Goal: Ask a question: Seek information or help from site administrators or community

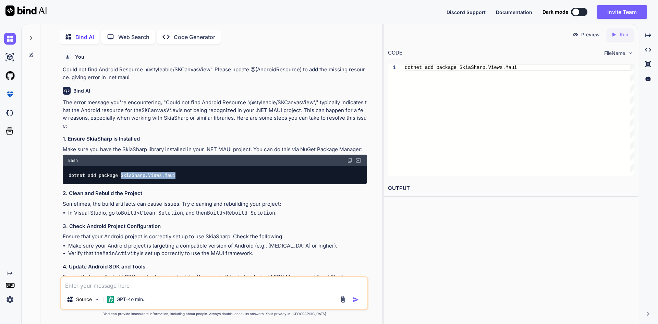
scroll to position [137, 0]
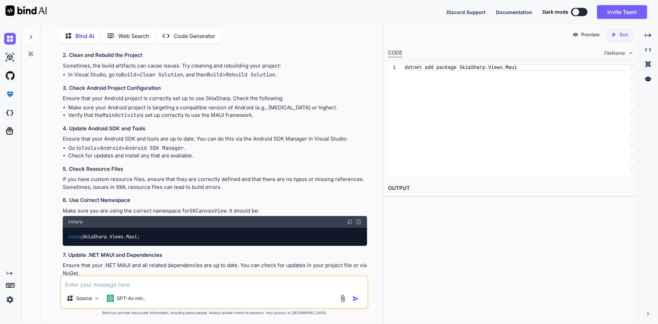
click at [151, 281] on textarea at bounding box center [214, 282] width 306 height 12
paste textarea "public partial class App : Application { public static IServiceProvider Service…"
type textarea "public partial class App : Application { public static IServiceProvider Service…"
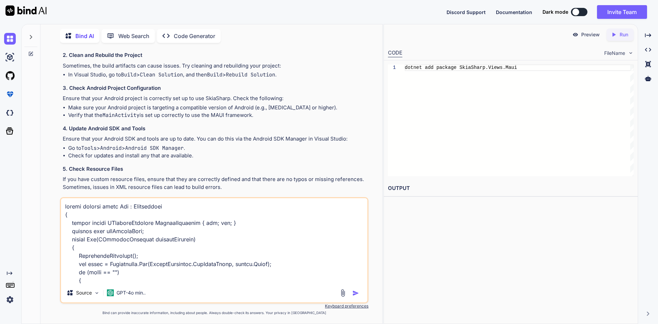
scroll to position [469, 0]
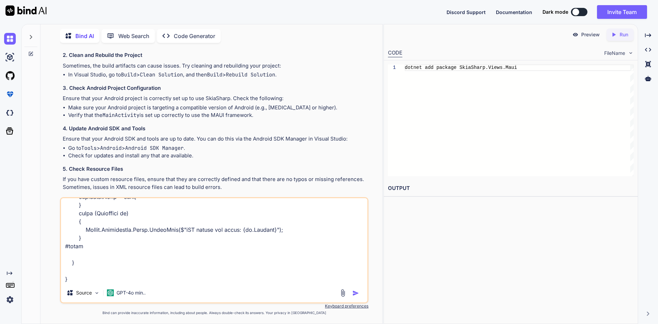
type textarea "x"
type textarea "public partial class App : Application { public static IServiceProvider Service…"
type textarea "x"
type textarea "public partial class App : Application { public static IServiceProvider Service…"
type textarea "x"
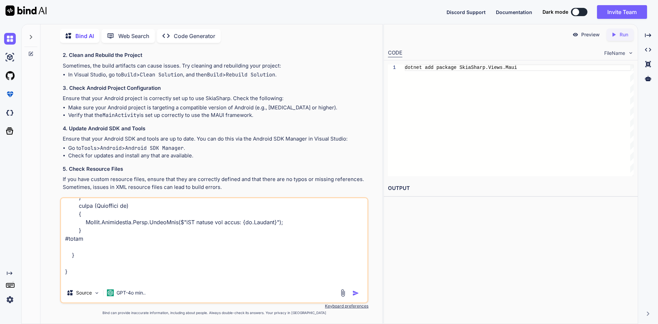
scroll to position [486, 0]
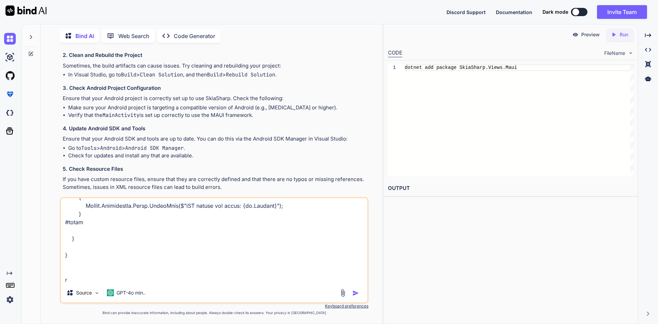
type textarea "public partial class App : Application { public static IServiceProvider Service…"
type textarea "x"
type textarea "public partial class App : Application { public static IServiceProvider Service…"
type textarea "x"
type textarea "public partial class App : Application { public static IServiceProvider Service…"
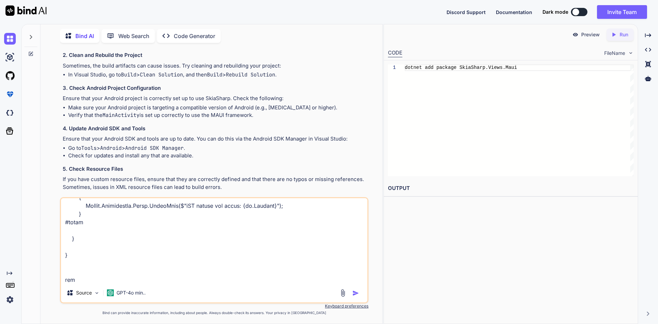
type textarea "x"
type textarea "public partial class App : Application { public static IServiceProvider Service…"
type textarea "x"
type textarea "public partial class App : Application { public static IServiceProvider Service…"
type textarea "x"
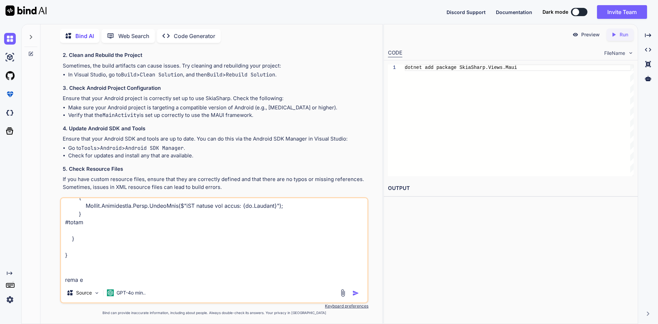
type textarea "public partial class App : Application { public static IServiceProvider Service…"
type textarea "x"
type textarea "public partial class App : Application { public static IServiceProvider Service…"
type textarea "x"
type textarea "public partial class App : Application { public static IServiceProvider Service…"
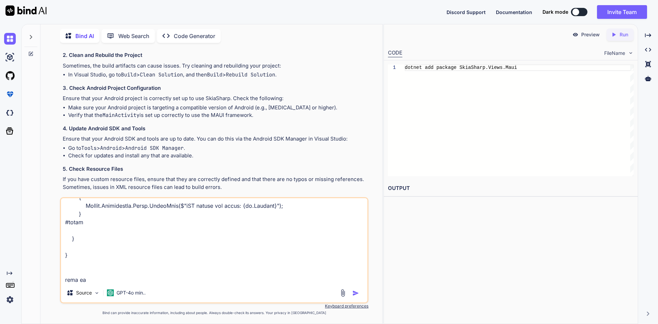
type textarea "x"
type textarea "public partial class App : Application { public static IServiceProvider Service…"
type textarea "x"
type textarea "public partial class App : Application { public static IServiceProvider Service…"
type textarea "x"
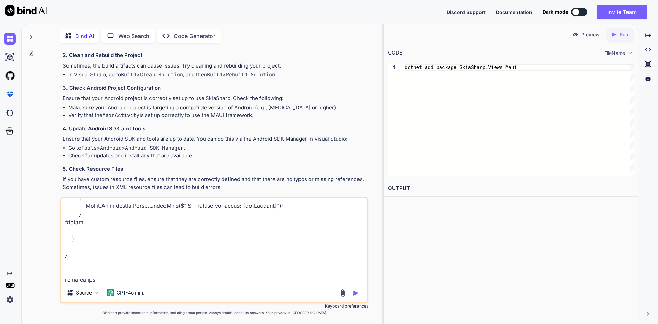
type textarea "public partial class App : Application { public static IServiceProvider Service…"
type textarea "x"
type textarea "public partial class App : Application { public static IServiceProvider Service…"
type textarea "x"
type textarea "public partial class App : Application { public static IServiceProvider Service…"
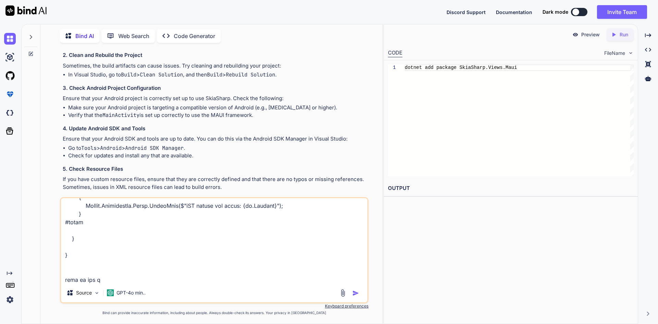
type textarea "x"
type textarea "public partial class App : Application { public static IServiceProvider Service…"
type textarea "x"
type textarea "public partial class App : Application { public static IServiceProvider Service…"
type textarea "x"
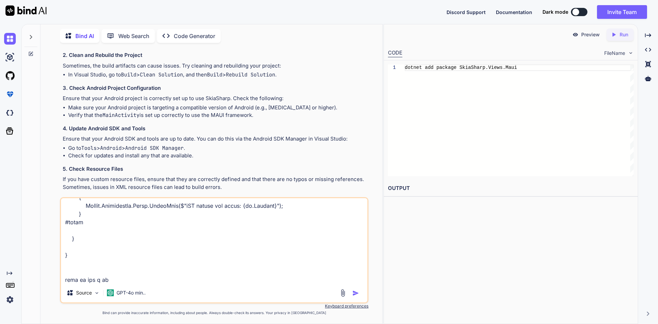
type textarea "public partial class App : Application { public static IServiceProvider Service…"
type textarea "x"
type textarea "public partial class App : Application { public static IServiceProvider Service…"
type textarea "x"
type textarea "public partial class App : Application { public static IServiceProvider Service…"
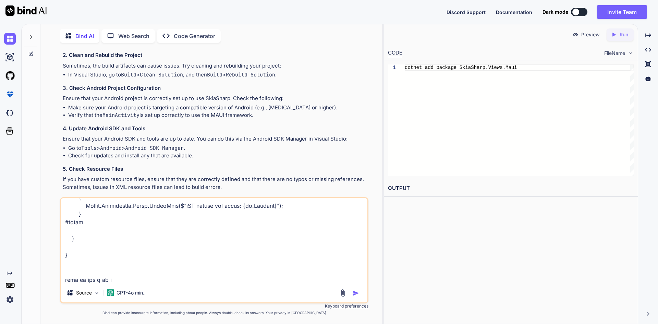
type textarea "x"
type textarea "public partial class App : Application { public static IServiceProvider Service…"
type textarea "x"
type textarea "public partial class App : Application { public static IServiceProvider Service…"
type textarea "x"
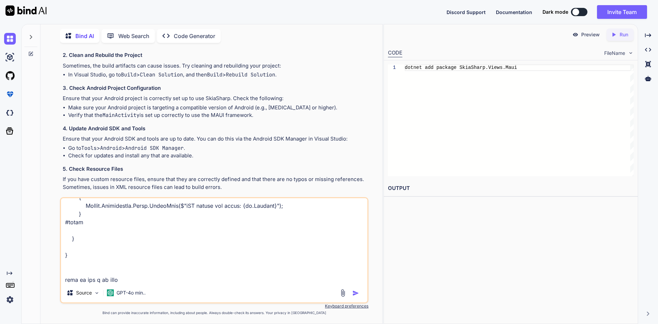
type textarea "public partial class App : Application { public static IServiceProvider Service…"
type textarea "x"
type textarea "public partial class App : Application { public static IServiceProvider Service…"
type textarea "x"
type textarea "public partial class App : Application { public static IServiceProvider Service…"
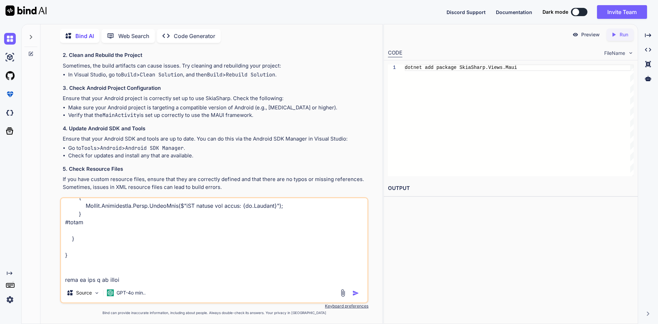
type textarea "x"
type textarea "public partial class App : Application { public static IServiceProvider Service…"
type textarea "x"
type textarea "public partial class App : Application { public static IServiceProvider Service…"
type textarea "x"
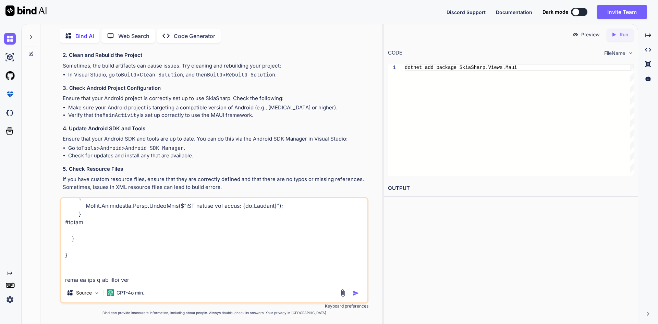
type textarea "public partial class App : Application { public static IServiceProvider Service…"
type textarea "x"
type textarea "public partial class App : Application { public static IServiceProvider Service…"
type textarea "x"
type textarea "public partial class App : Application { public static IServiceProvider Service…"
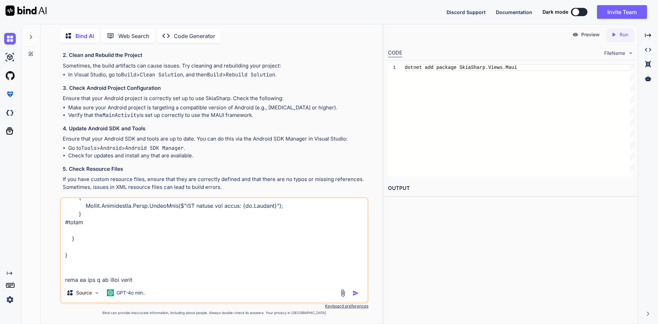
type textarea "x"
type textarea "public partial class App : Application { public static IServiceProvider Service…"
type textarea "x"
type textarea "public partial class App : Application { public static IServiceProvider Service…"
type textarea "x"
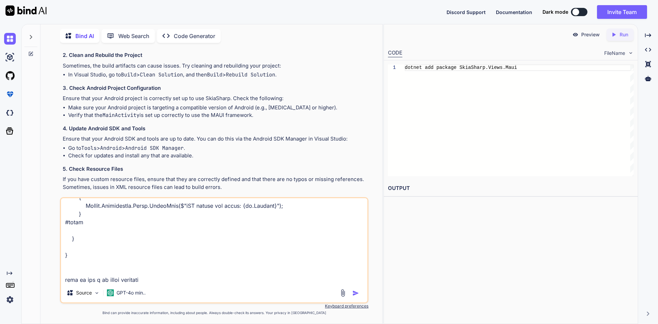
type textarea "public partial class App : Application { public static IServiceProvider Service…"
type textarea "x"
type textarea "public partial class App : Application { public static IServiceProvider Service…"
type textarea "x"
type textarea "public partial class App : Application { public static IServiceProvider Service…"
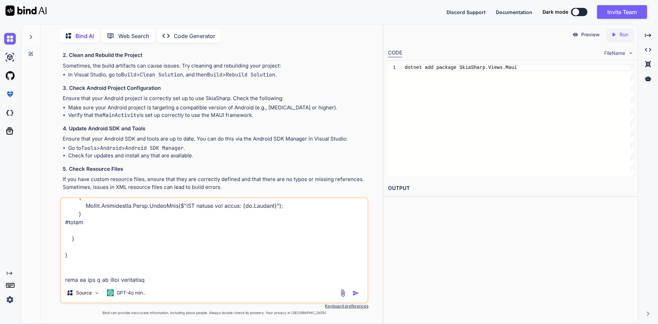
type textarea "x"
type textarea "public partial class App : Application { public static IServiceProvider Service…"
type textarea "x"
type textarea "public partial class App : Application { public static IServiceProvider Service…"
type textarea "x"
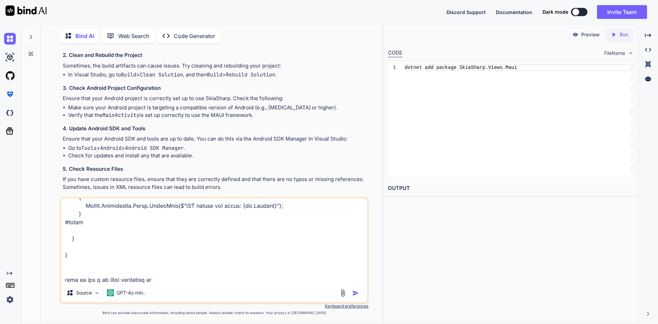
type textarea "public partial class App : Application { public static IServiceProvider Service…"
type textarea "x"
type textarea "public partial class App : Application { public static IServiceProvider Service…"
type textarea "x"
type textarea "public partial class App : Application { public static IServiceProvider Service…"
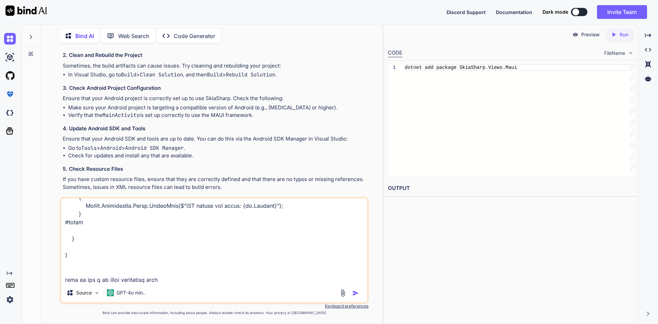
type textarea "x"
type textarea "public partial class App : Application { public static IServiceProvider Service…"
type textarea "x"
type textarea "public partial class App : Application { public static IServiceProvider Service…"
type textarea "x"
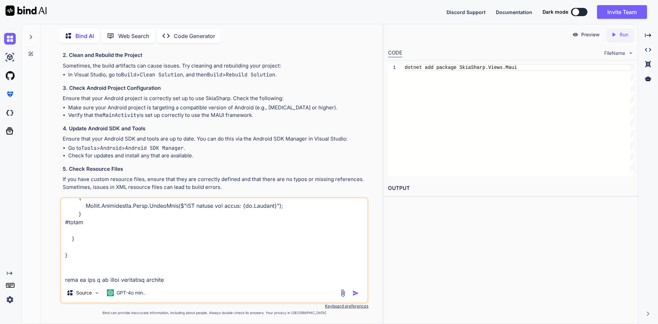
type textarea "public partial class App : Application { public static IServiceProvider Service…"
type textarea "x"
type textarea "public partial class App : Application { public static IServiceProvider Service…"
type textarea "x"
type textarea "public partial class App : Application { public static IServiceProvider Service…"
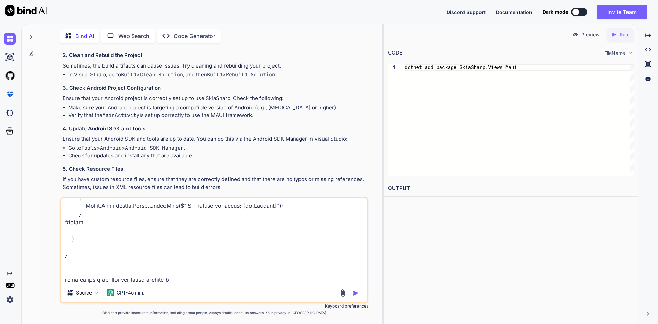
type textarea "x"
type textarea "public partial class App : Application { public static IServiceProvider Service…"
type textarea "x"
type textarea "public partial class App : Application { public static IServiceProvider Service…"
type textarea "x"
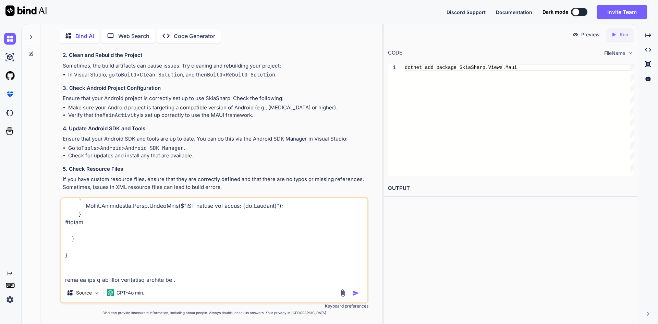
type textarea "public partial class App : Application { public static IServiceProvider Service…"
type textarea "x"
type textarea "public partial class App : Application { public static IServiceProvider Service…"
type textarea "x"
type textarea "public partial class App : Application { public static IServiceProvider Service…"
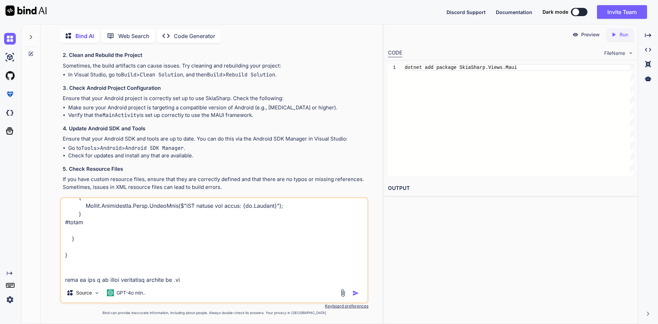
type textarea "x"
type textarea "public partial class App : Application { public static IServiceProvider Service…"
type textarea "x"
type textarea "public partial class App : Application { public static IServiceProvider Service…"
type textarea "x"
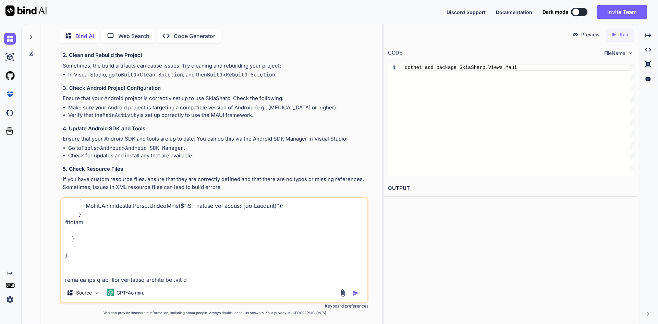
type textarea "public partial class App : Application { public static IServiceProvider Service…"
type textarea "x"
type textarea "public partial class App : Application { public static IServiceProvider Service…"
type textarea "x"
type textarea "public partial class App : Application { public static IServiceProvider Service…"
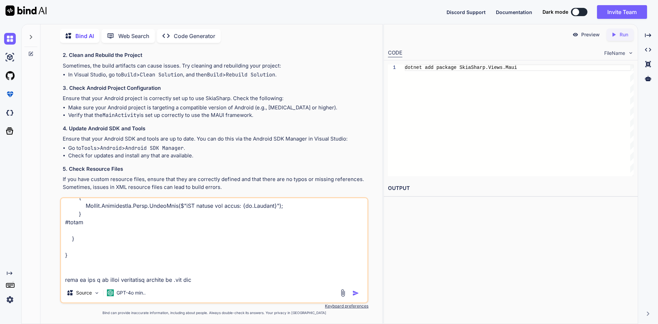
type textarea "x"
type textarea "public partial class App : Application { public static IServiceProvider Service…"
type textarea "x"
type textarea "public partial class App : Application { public static IServiceProvider Service…"
type textarea "x"
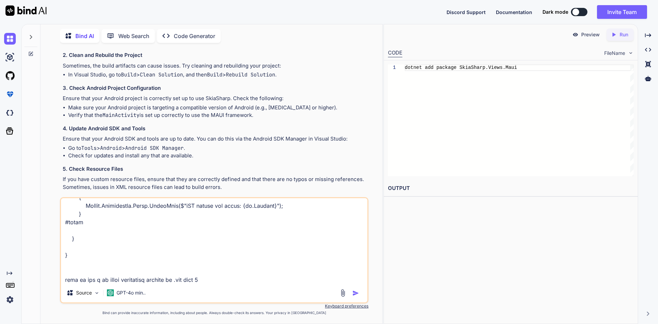
type textarea "public partial class App : Application { public static IServiceProvider Service…"
type textarea "x"
type textarea "public partial class App : Application { public static IServiceProvider Service…"
type textarea "x"
type textarea "public partial class App : Application { public static IServiceProvider Service…"
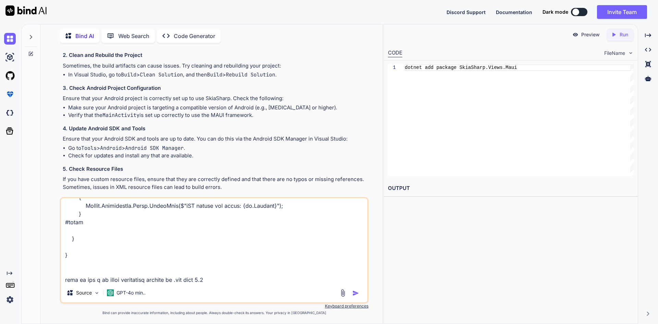
type textarea "x"
type textarea "public partial class App : Application { public static IServiceProvider Service…"
type textarea "x"
type textarea "public partial class App : Application { public static IServiceProvider Service…"
type textarea "x"
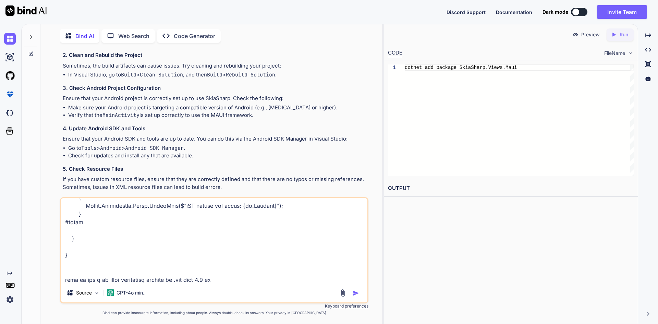
type textarea "public partial class App : Application { public static IServiceProvider Service…"
type textarea "x"
type textarea "public partial class App : Application { public static IServiceProvider Service…"
type textarea "x"
type textarea "public partial class App : Application { public static IServiceProvider Service…"
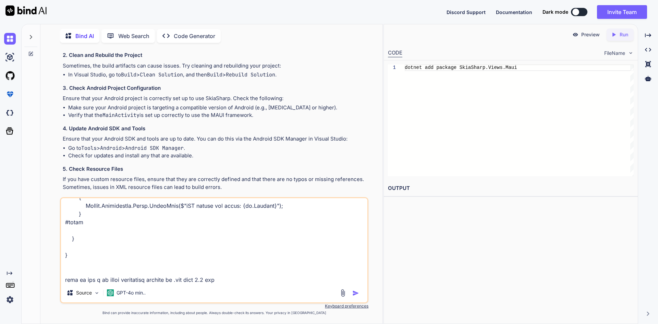
type textarea "x"
type textarea "public partial class App : Application { public static IServiceProvider Service…"
type textarea "x"
type textarea "public partial class App : Application { public static IServiceProvider Service…"
type textarea "x"
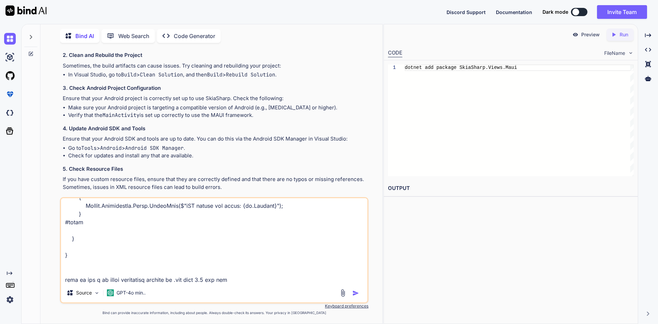
type textarea "public partial class App : Application { public static IServiceProvider Service…"
type textarea "x"
type textarea "public partial class App : Application { public static IServiceProvider Service…"
type textarea "x"
type textarea "public partial class App : Application { public static IServiceProvider Service…"
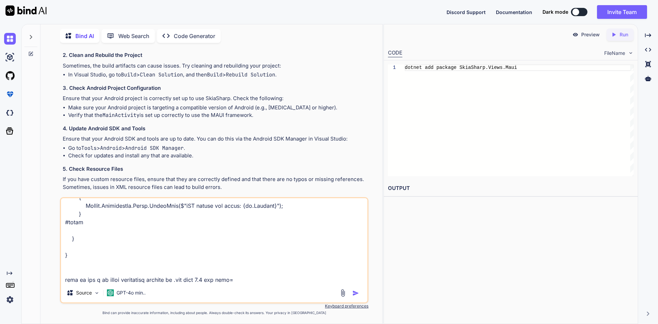
type textarea "x"
type textarea "public partial class App : Application { public static IServiceProvider Service…"
type textarea "x"
type textarea "public partial class App : Application { public static IServiceProvider Service…"
type textarea "x"
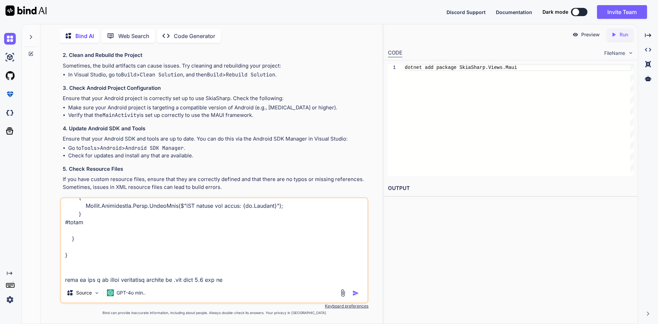
type textarea "public partial class App : Application { public static IServiceProvider Service…"
type textarea "x"
type textarea "public partial class App : Application { public static IServiceProvider Service…"
type textarea "x"
type textarea "public partial class App : Application { public static IServiceProvider Service…"
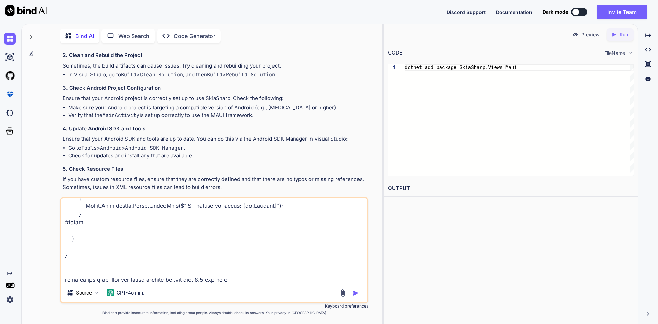
type textarea "x"
type textarea "public partial class App : Application { public static IServiceProvider Service…"
type textarea "x"
type textarea "public partial class App : Application { public static IServiceProvider Service…"
type textarea "x"
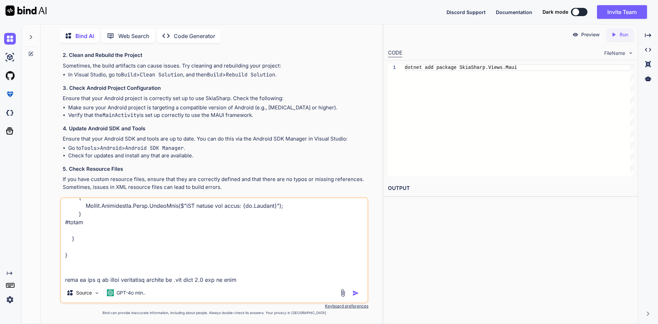
type textarea "public partial class App : Application { public static IServiceProvider Service…"
type textarea "x"
type textarea "public partial class App : Application { public static IServiceProvider Service…"
type textarea "x"
type textarea "public partial class App : Application { public static IServiceProvider Service…"
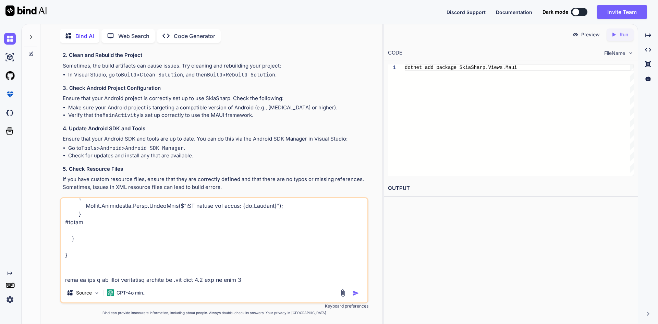
type textarea "x"
type textarea "public partial class App : Application { public static IServiceProvider Service…"
type textarea "x"
type textarea "public partial class App : Application { public static IServiceProvider Service…"
type textarea "x"
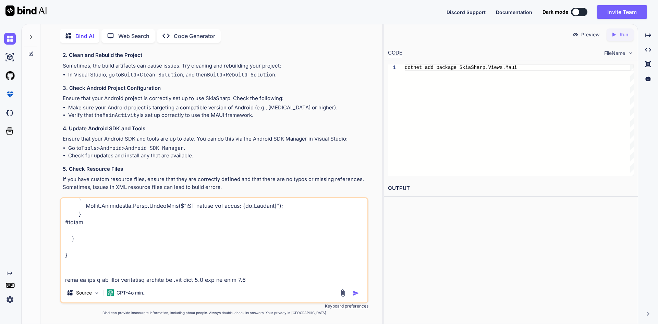
type textarea "public partial class App : Application { public static IServiceProvider Service…"
type textarea "x"
type textarea "public partial class App : Application { public static IServiceProvider Service…"
click at [258, 281] on textarea at bounding box center [214, 240] width 306 height 85
type textarea "x"
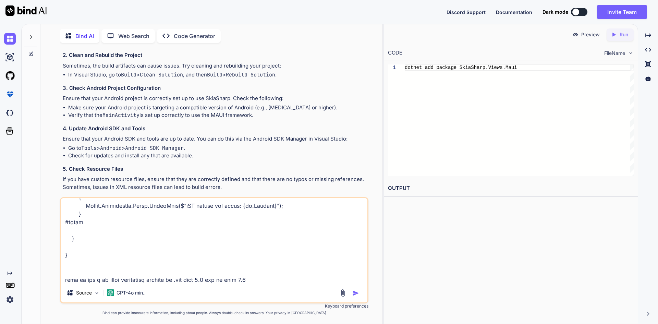
type textarea "public partial class App : Application { public static IServiceProvider Service…"
type textarea "x"
type textarea "public partial class App : Application { public static IServiceProvider Service…"
type textarea "x"
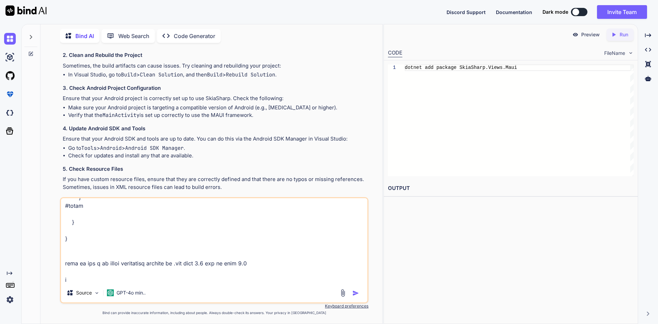
type textarea "public partial class App : Application { public static IServiceProvider Service…"
type textarea "x"
type textarea "public partial class App : Application { public static IServiceProvider Service…"
type textarea "x"
type textarea "public partial class App : Application { public static IServiceProvider Service…"
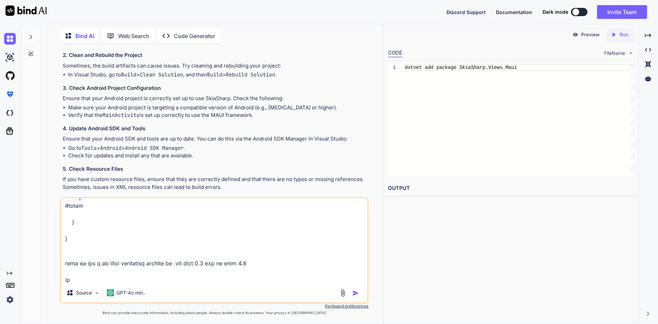
type textarea "x"
type textarea "public partial class App : Application { public static IServiceProvider Service…"
type textarea "x"
type textarea "public partial class App : Application { public static IServiceProvider Service…"
type textarea "x"
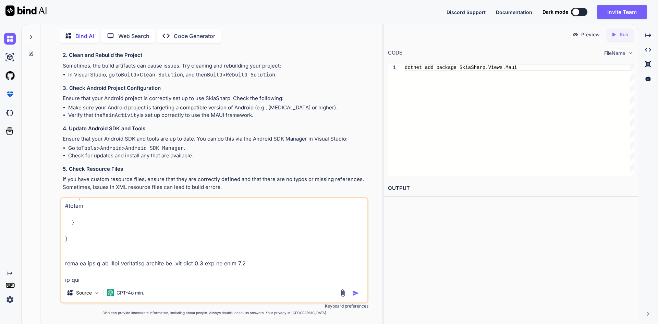
type textarea "public partial class App : Application { public static IServiceProvider Service…"
type textarea "x"
type textarea "public partial class App : Application { public static IServiceProvider Service…"
type textarea "x"
type textarea "public partial class App : Application { public static IServiceProvider Service…"
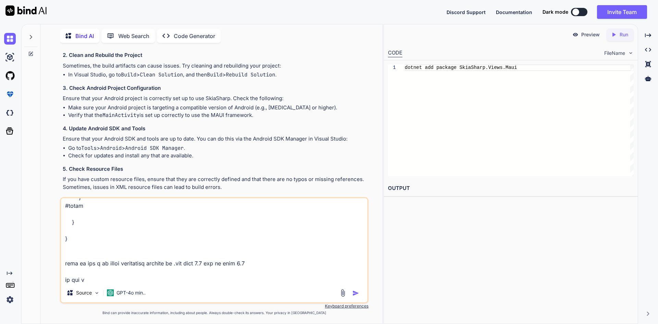
type textarea "x"
type textarea "public partial class App : Application { public static IServiceProvider Service…"
type textarea "x"
type textarea "public partial class App : Application { public static IServiceProvider Service…"
type textarea "x"
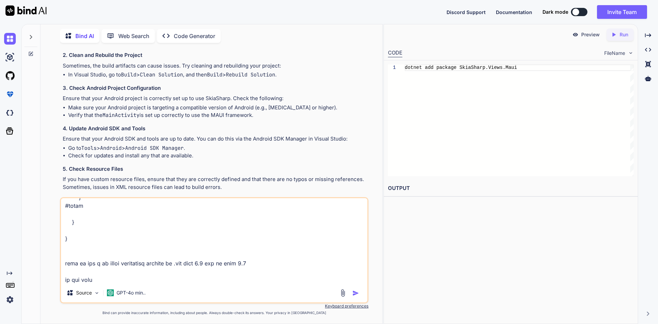
type textarea "public partial class App : Application { public static IServiceProvider Service…"
type textarea "x"
type textarea "public partial class App : Application { public static IServiceProvider Service…"
type textarea "x"
type textarea "public partial class App : Application { public static IServiceProvider Service…"
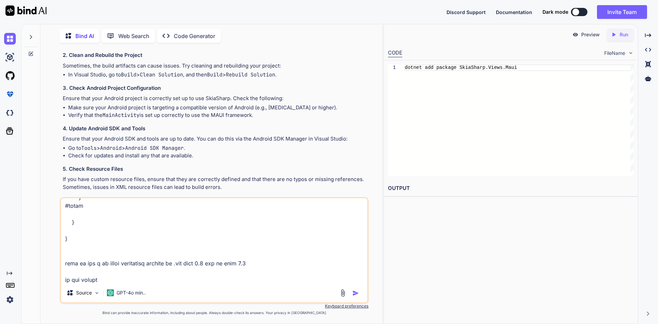
type textarea "x"
click at [205, 283] on textarea at bounding box center [214, 240] width 306 height 85
paste textarea "public partial class App : Application { public App() { InitializeComponent(); …"
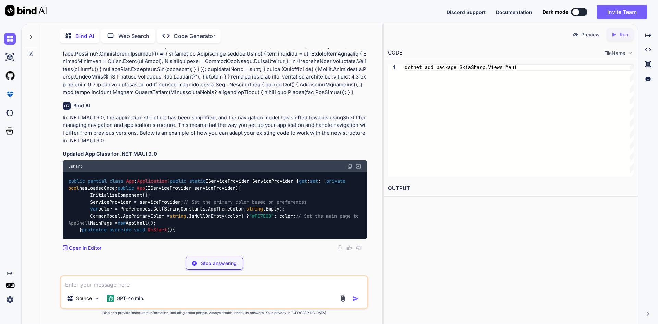
scroll to position [805, 0]
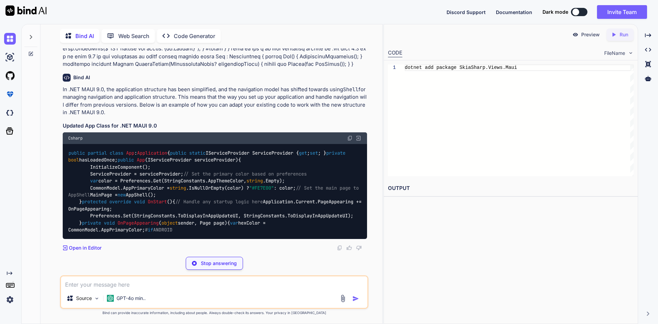
click at [171, 149] on code "public partial class App : Application { public static IServiceProvider Service…" at bounding box center [216, 191] width 296 height 84
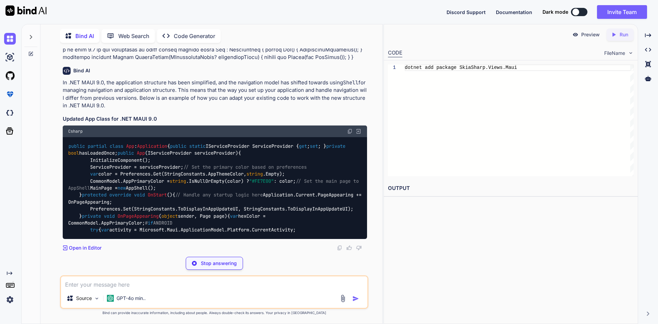
click at [171, 143] on code "public partial class App : Application { public static IServiceProvider Service…" at bounding box center [216, 188] width 296 height 91
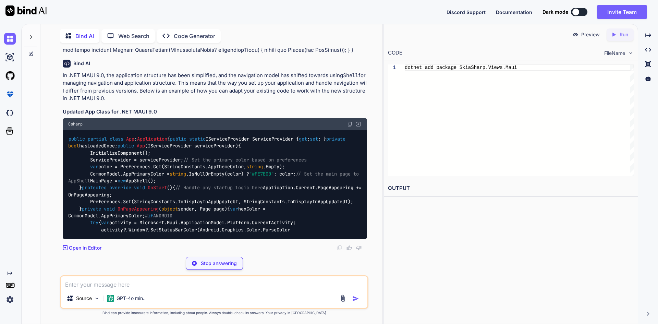
click at [158, 135] on code "public partial class App : Application { public static IServiceProvider Service…" at bounding box center [216, 184] width 296 height 98
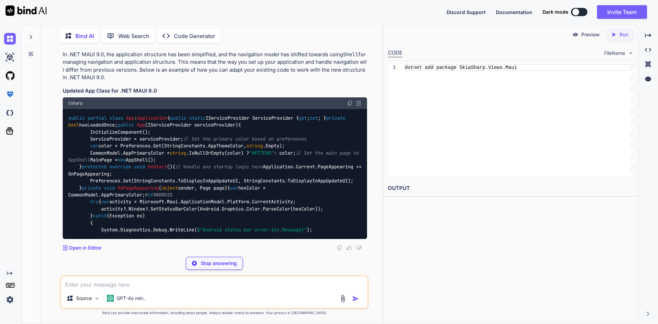
scroll to position [908, 0]
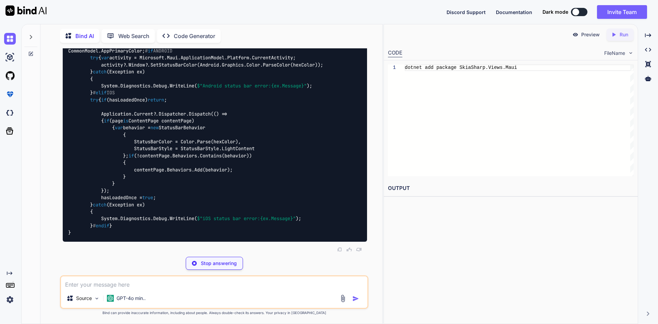
click at [264, 155] on code "public partial class App : Application { public static IServiceProvider Service…" at bounding box center [216, 104] width 296 height 266
click at [232, 148] on code "public partial class App : Application { public static IServiceProvider Service…" at bounding box center [216, 104] width 296 height 266
click at [255, 135] on div "public partial class App : Application { public static IServiceProvider Service…" at bounding box center [215, 103] width 304 height 276
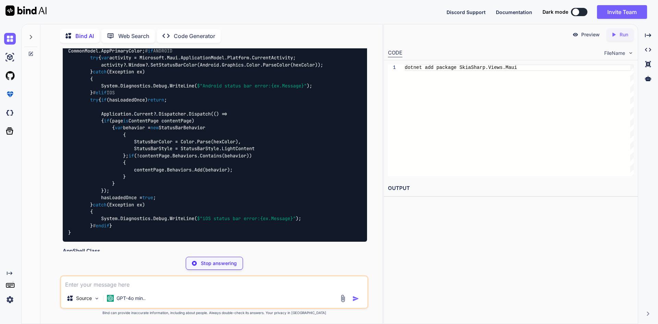
click at [225, 155] on code "public partial class App : Application { public static IServiceProvider Service…" at bounding box center [216, 104] width 296 height 266
click at [297, 154] on code "public partial class App : Application { public static IServiceProvider Service…" at bounding box center [216, 104] width 296 height 266
click at [303, 138] on div "public partial class App : Application { public static IServiceProvider Service…" at bounding box center [215, 103] width 304 height 276
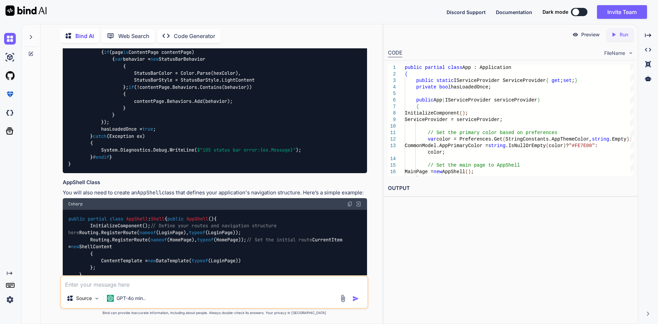
scroll to position [839, 0]
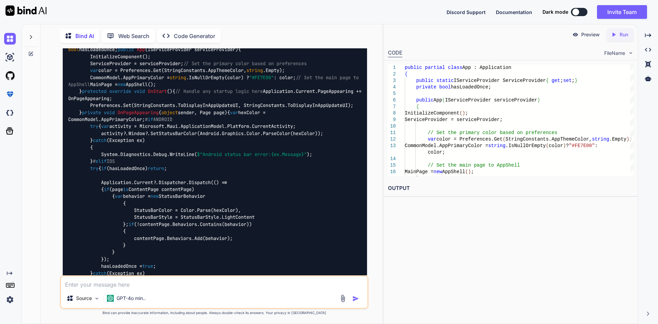
click at [175, 128] on code "public partial class App : Application { public static IServiceProvider Service…" at bounding box center [216, 172] width 296 height 266
click at [114, 128] on code "public partial class App : Application { public static IServiceProvider Service…" at bounding box center [216, 172] width 296 height 266
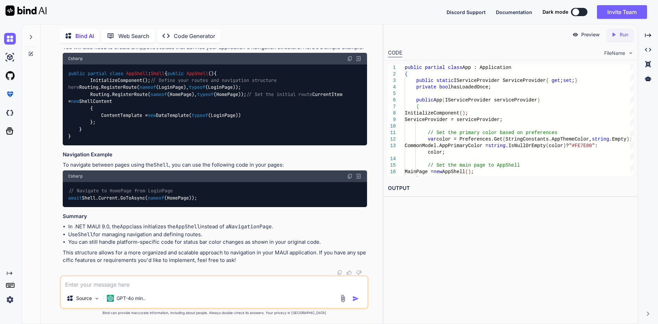
scroll to position [1407, 0]
click at [173, 287] on textarea at bounding box center [214, 282] width 306 height 12
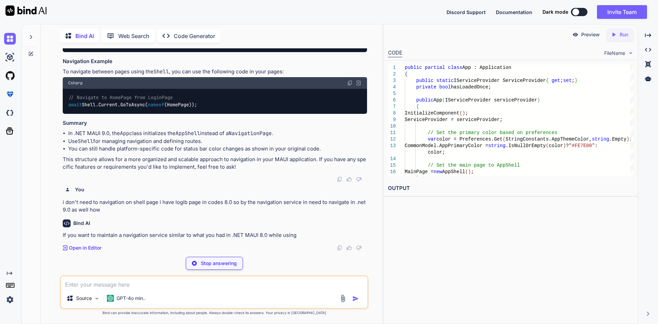
scroll to position [1500, 0]
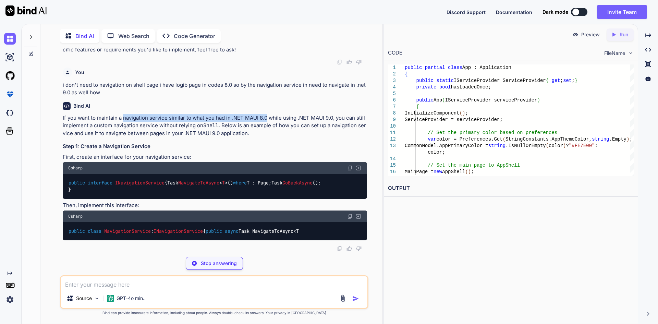
drag, startPoint x: 123, startPoint y: 237, endPoint x: 269, endPoint y: 238, distance: 145.6
click at [269, 137] on p "If you want to maintain a navigation service similar to what you had in .NET MA…" at bounding box center [215, 125] width 304 height 23
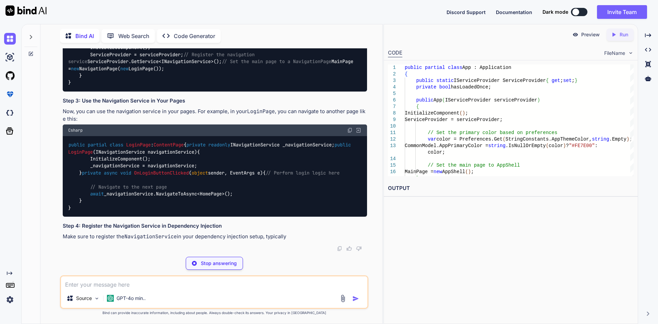
scroll to position [1946, 0]
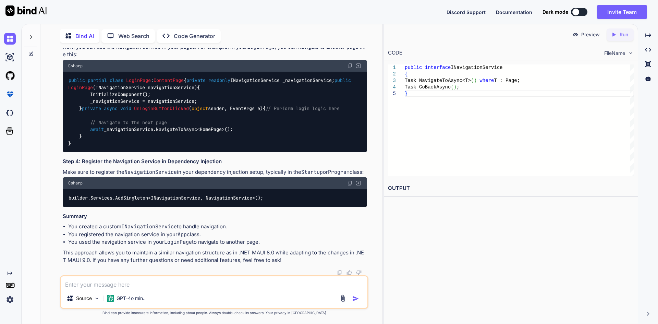
click at [196, 285] on textarea at bounding box center [214, 282] width 306 height 12
paste textarea "#if ANDROID using [DOMAIN_NAME]; #endif"
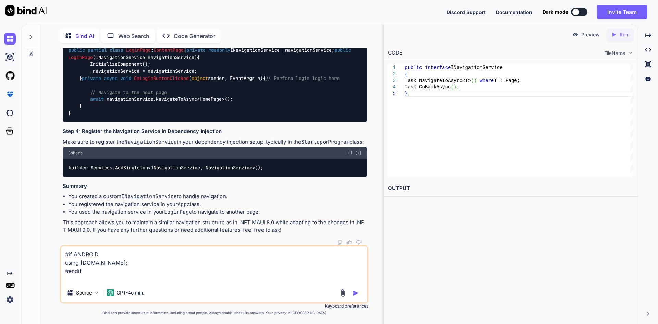
drag, startPoint x: 63, startPoint y: 250, endPoint x: 58, endPoint y: 249, distance: 4.6
click at [58, 249] on div "You Could not find Android Resource '@styleable/SKCanvasView'. Please update @(…" at bounding box center [214, 185] width 336 height 275
click at [112, 274] on textarea "#if ANDROID using [DOMAIN_NAME]; #endif" at bounding box center [214, 264] width 306 height 37
drag, startPoint x: 76, startPoint y: 263, endPoint x: 57, endPoint y: 244, distance: 26.4
click at [57, 244] on div "You Could not find Android Resource '@styleable/SKCanvasView'. Please update @(…" at bounding box center [214, 185] width 336 height 275
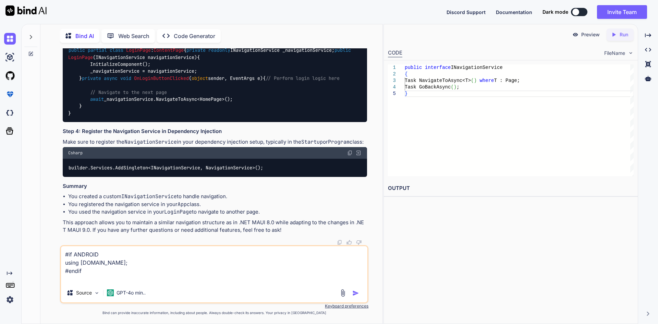
paste textarea "Microsoft.Maui.Handlers.EntryHandler.Mapper.AppendToMapping(nameof(Entry), (han…"
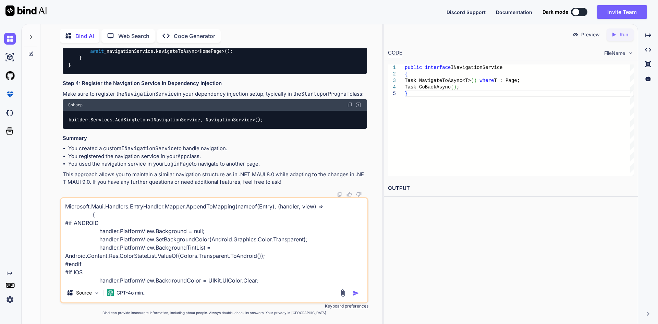
scroll to position [34, 0]
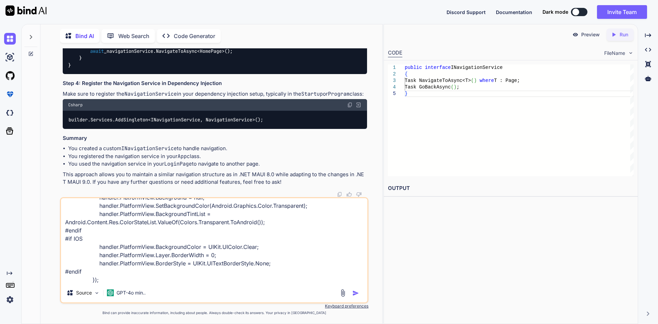
drag, startPoint x: 65, startPoint y: 222, endPoint x: 250, endPoint y: 231, distance: 185.6
click at [250, 231] on textarea "Microsoft.Maui.Handlers.EntryHandler.Mapper.AppendToMapping(nameof(Entry), (han…" at bounding box center [214, 240] width 306 height 85
click at [254, 227] on textarea "Microsoft.Maui.Handlers.EntryHandler.Mapper.AppendToMapping(nameof(Entry), (han…" at bounding box center [214, 240] width 306 height 85
drag, startPoint x: 261, startPoint y: 221, endPoint x: 181, endPoint y: 224, distance: 79.9
click at [181, 224] on textarea "Microsoft.Maui.Handlers.EntryHandler.Mapper.AppendToMapping(nameof(Entry), (han…" at bounding box center [214, 240] width 306 height 85
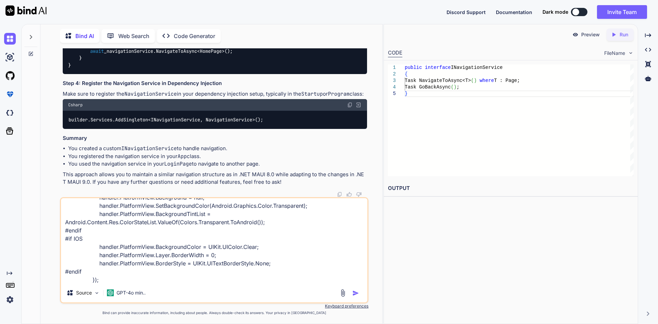
click at [124, 282] on textarea "Microsoft.Maui.Handlers.EntryHandler.Mapper.AppendToMapping(nameof(Entry), (han…" at bounding box center [214, 240] width 306 height 85
paste textarea "Colors.Transparent.ToAndroid()"
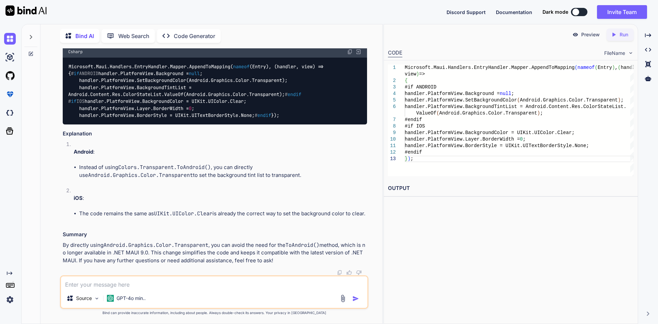
scroll to position [2495, 0]
drag, startPoint x: 189, startPoint y: 109, endPoint x: 283, endPoint y: 109, distance: 93.9
click at [283, 109] on code "Microsoft.Maui.Handlers.EntryHandler.Mapper.AppendToMapping( nameof (Entry), (h…" at bounding box center [195, 91] width 255 height 56
click at [274, 121] on div "Microsoft.Maui.Handlers.EntryHandler.Mapper.AppendToMapping( nameof (Entry), (h…" at bounding box center [215, 91] width 304 height 67
drag, startPoint x: 68, startPoint y: 67, endPoint x: 83, endPoint y: 164, distance: 98.5
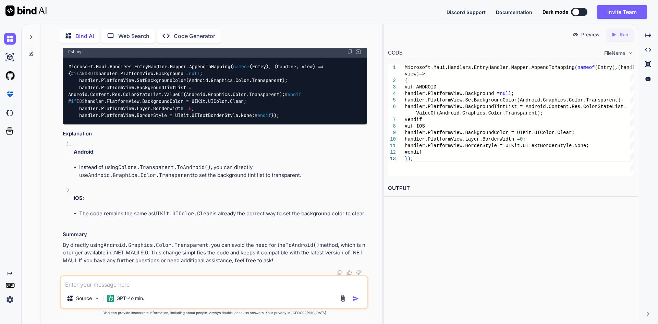
click at [83, 124] on div "Microsoft.Maui.Handlers.EntryHandler.Mapper.AppendToMapping( nameof (Entry), (h…" at bounding box center [215, 91] width 304 height 67
copy code "Microsoft.Maui.Handlers.EntryHandler.Mapper.AppendToMapping( nameof (Entry), (h…"
